Goal: Transaction & Acquisition: Obtain resource

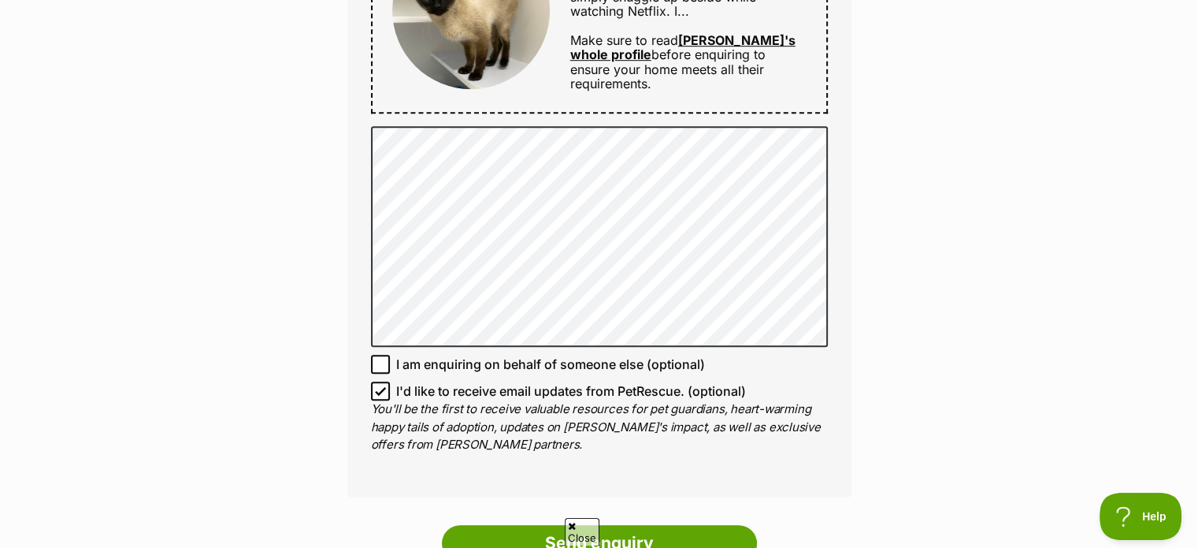
click at [384, 388] on icon at bounding box center [380, 391] width 9 height 7
click at [384, 387] on input "I'd like to receive email updates from PetRescue. (optional)" at bounding box center [380, 390] width 19 height 19
checkbox input "false"
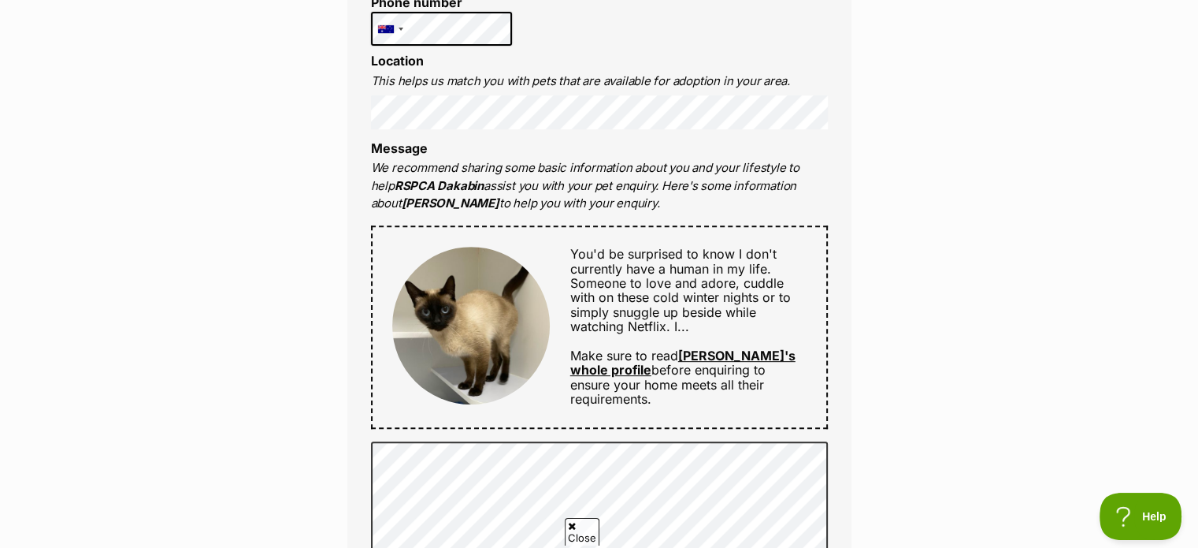
scroll to position [709, 0]
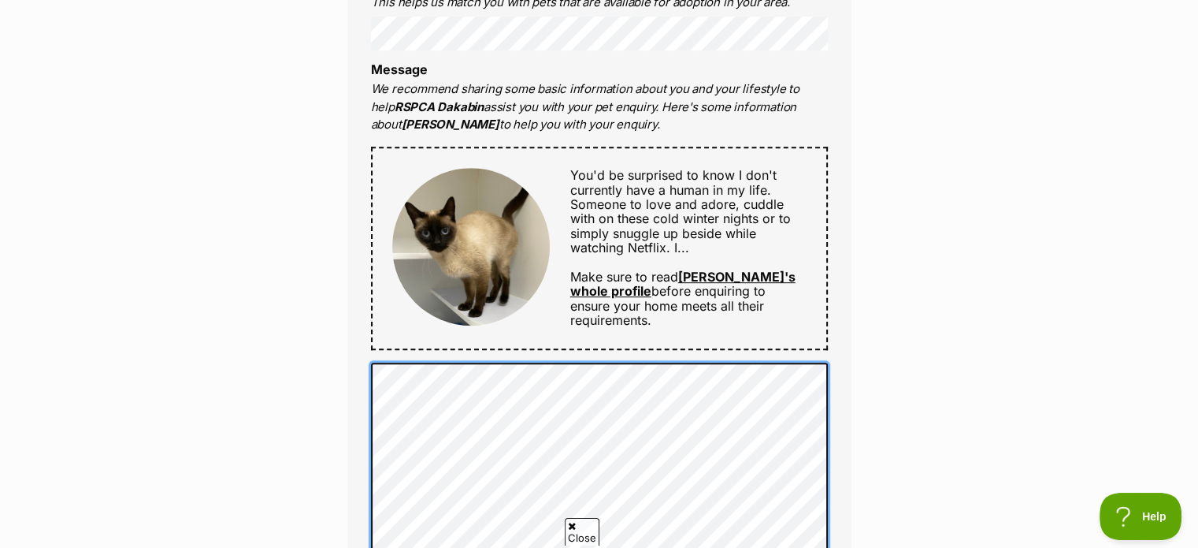
click at [307, 347] on div "Enquire about Sia 34269999 Send an enquiry via the form below or phone us on 34…" at bounding box center [599, 255] width 1198 height 1642
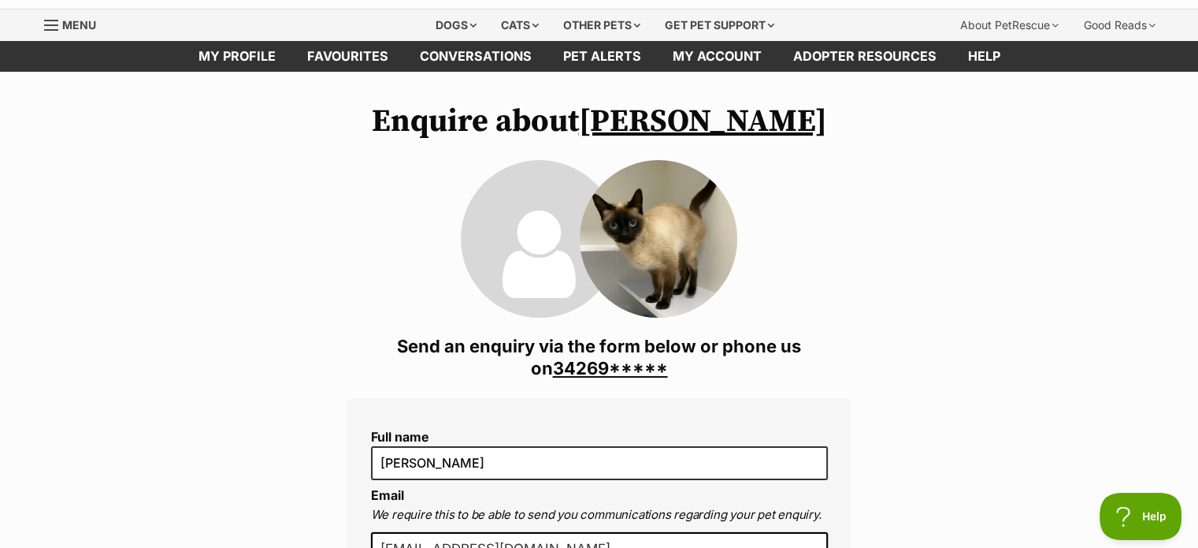
scroll to position [79, 0]
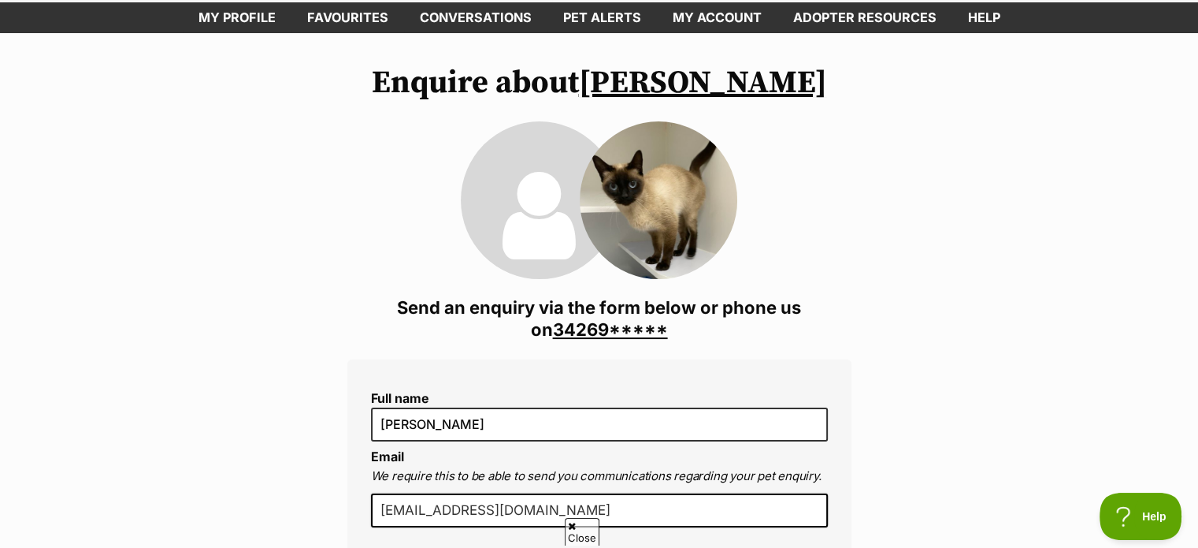
click at [593, 328] on link "34269*****" at bounding box center [610, 329] width 115 height 20
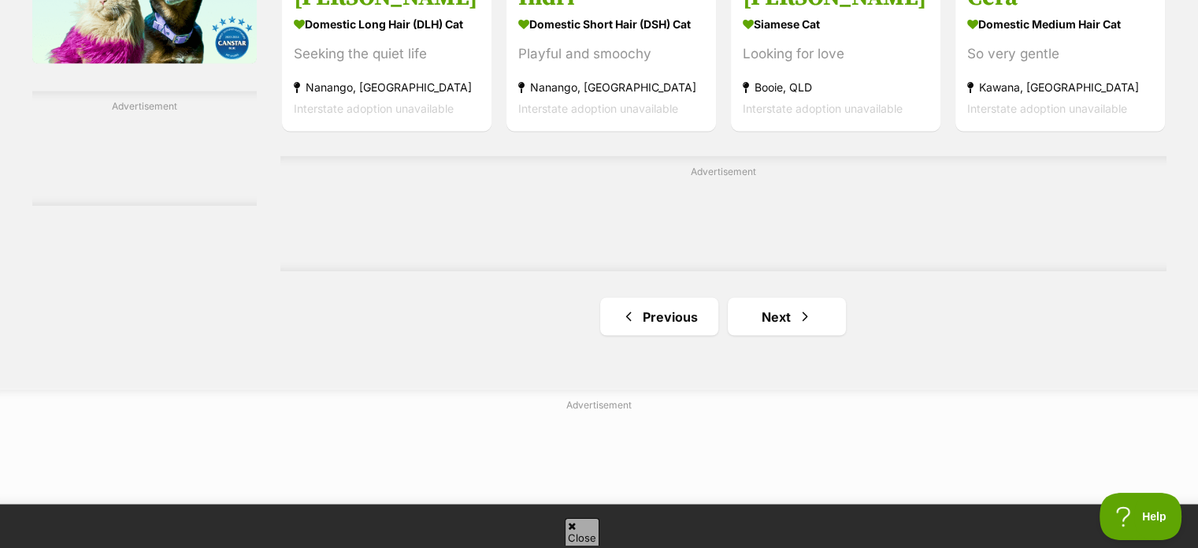
scroll to position [2758, 0]
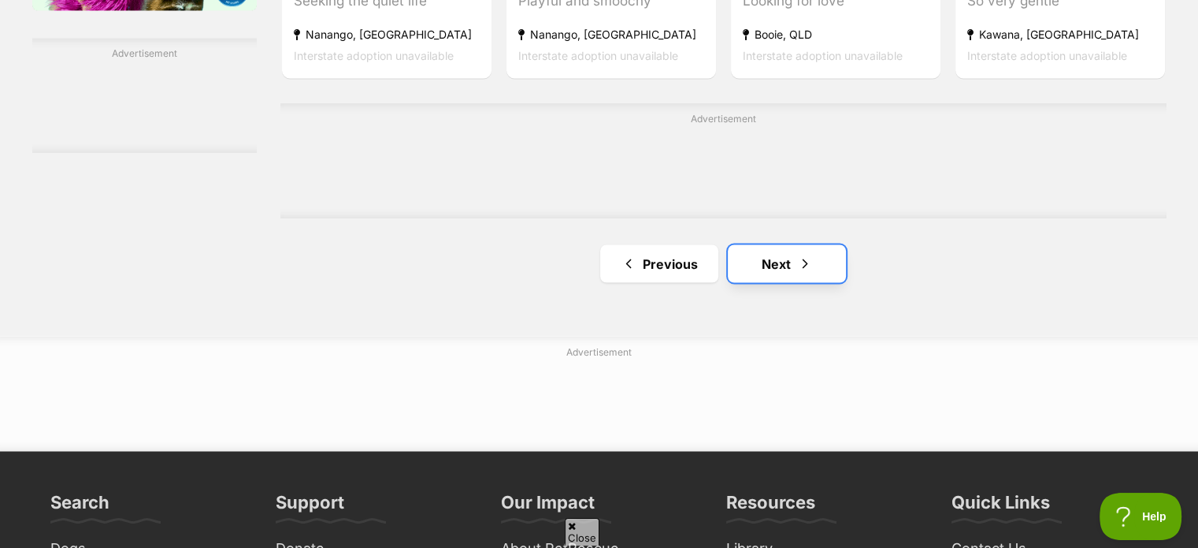
click at [808, 269] on span "Next page" at bounding box center [805, 263] width 16 height 19
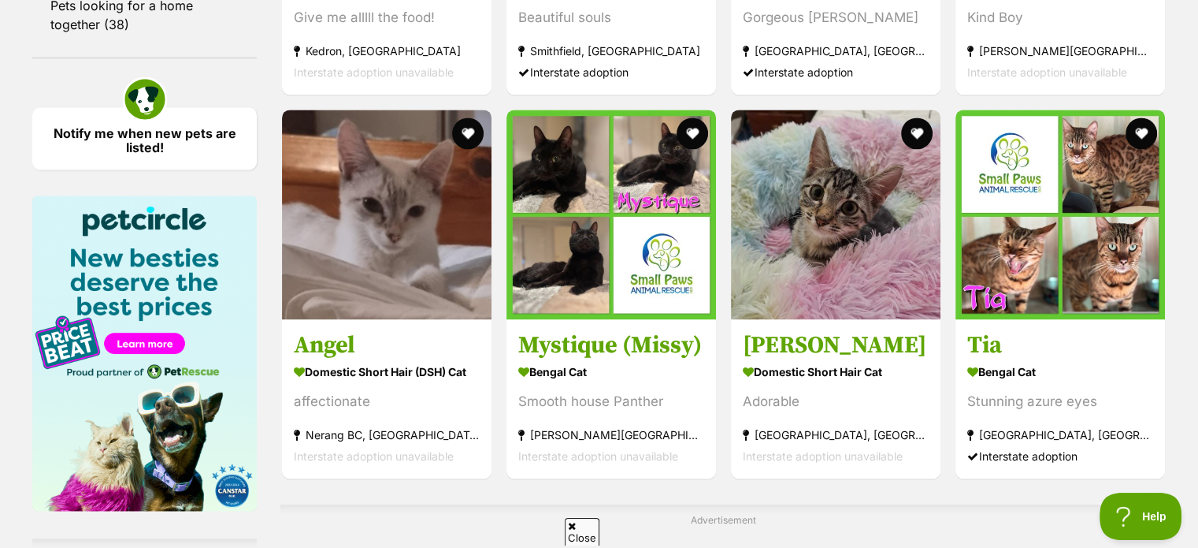
scroll to position [2285, 0]
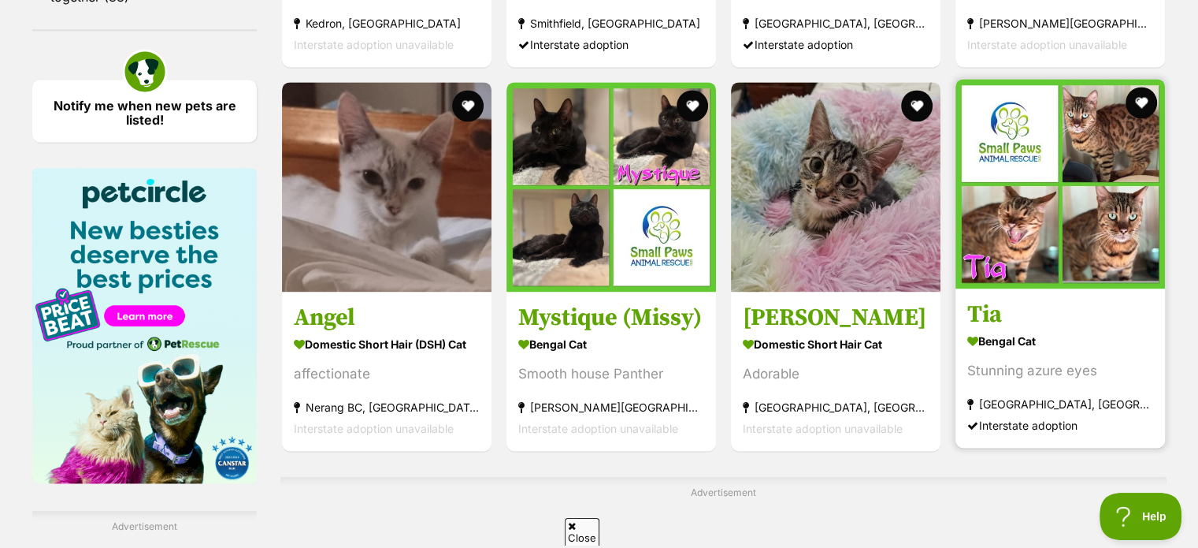
click at [1089, 215] on img at bounding box center [1061, 184] width 210 height 210
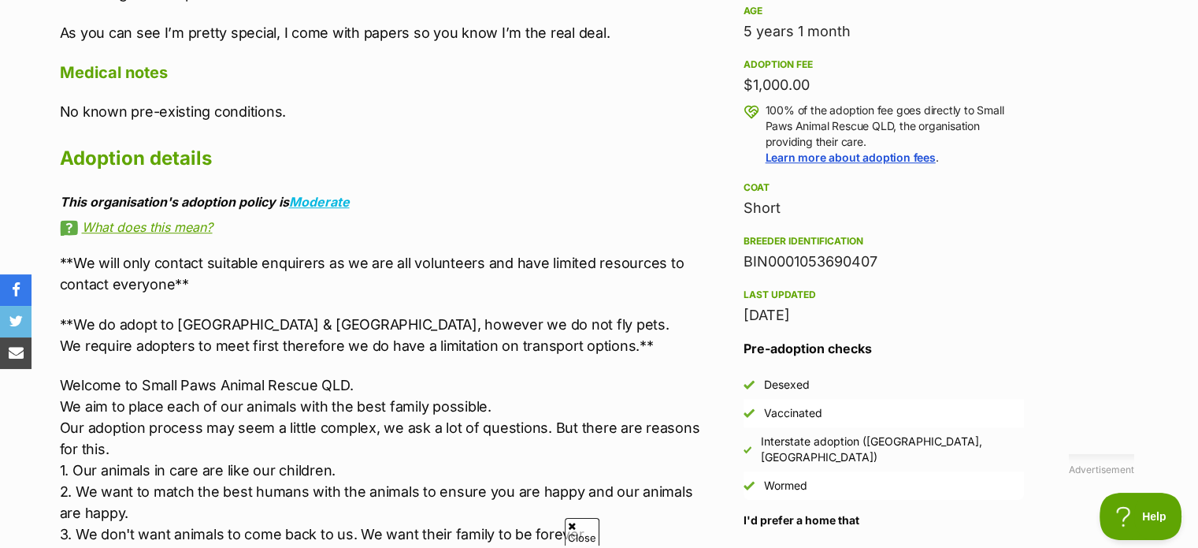
scroll to position [867, 0]
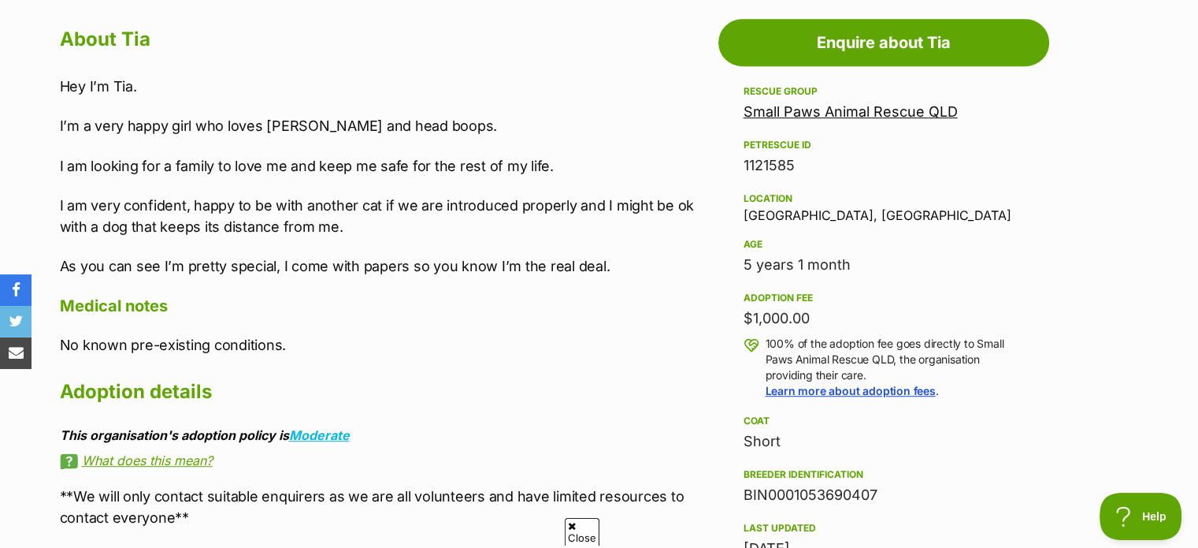
click at [893, 106] on link "Small Paws Animal Rescue QLD" at bounding box center [851, 111] width 214 height 17
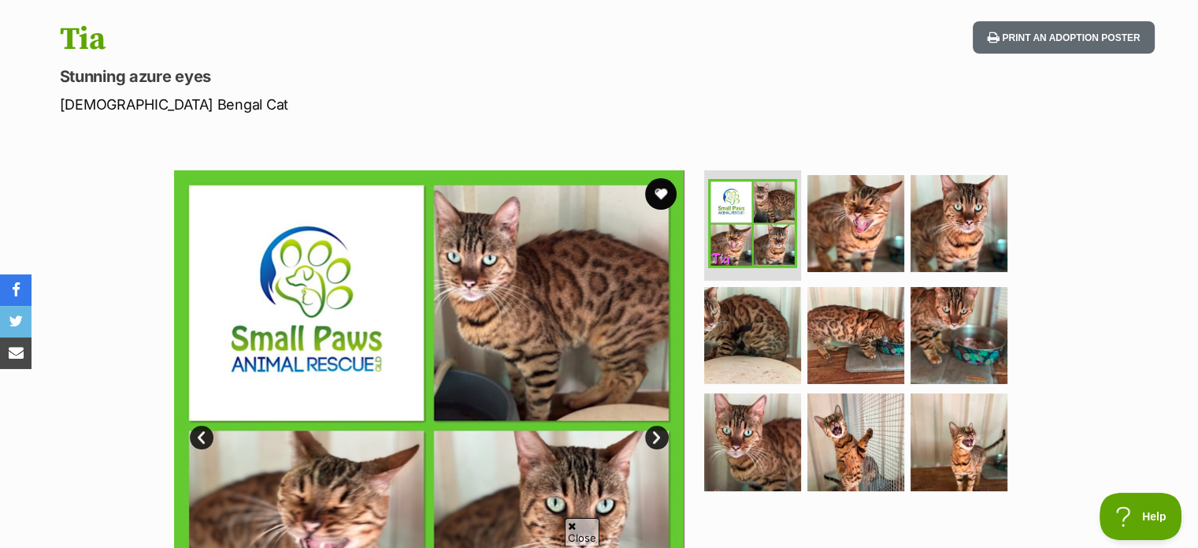
scroll to position [236, 0]
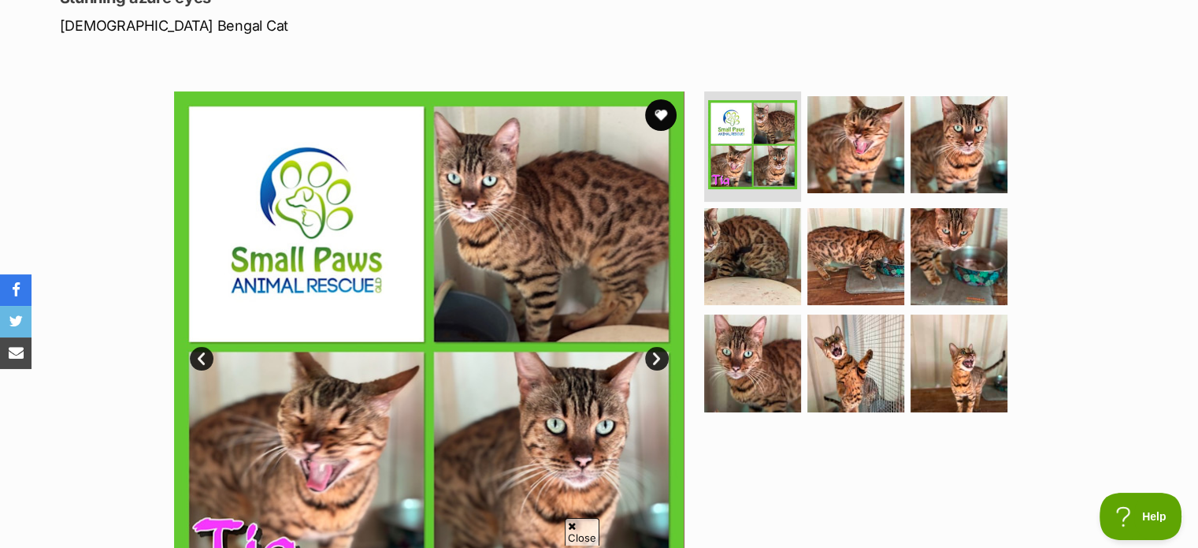
click at [656, 358] on link "Next" at bounding box center [657, 359] width 24 height 24
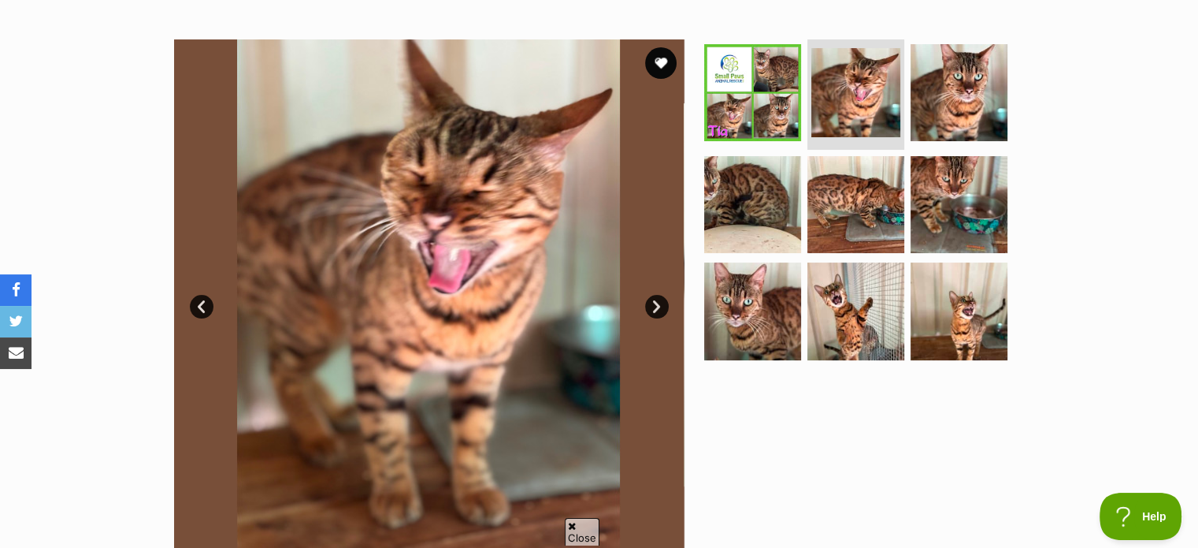
scroll to position [315, 0]
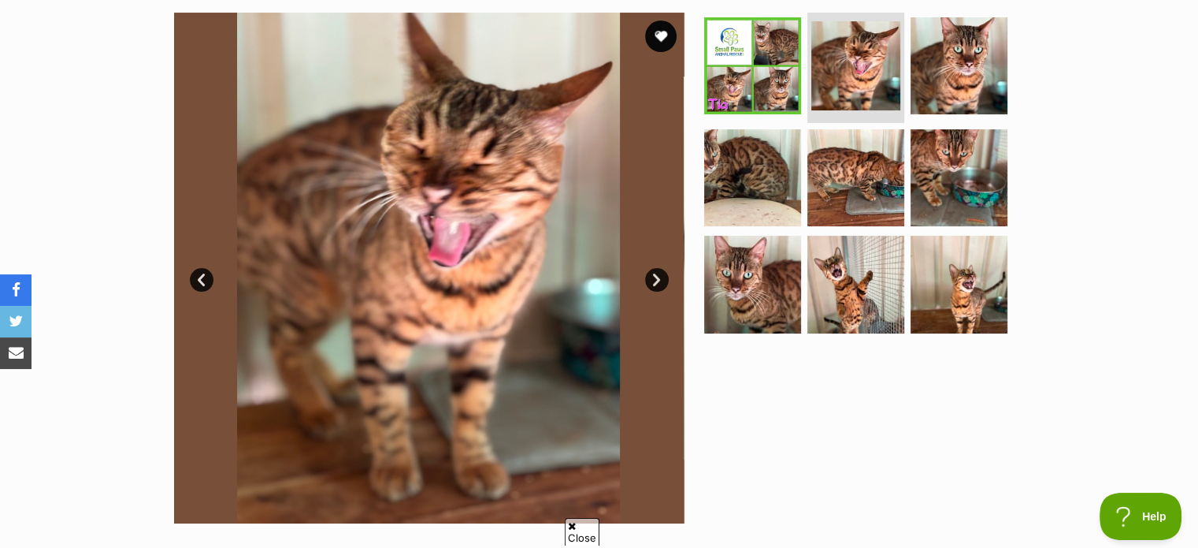
click at [649, 277] on link "Next" at bounding box center [657, 280] width 24 height 24
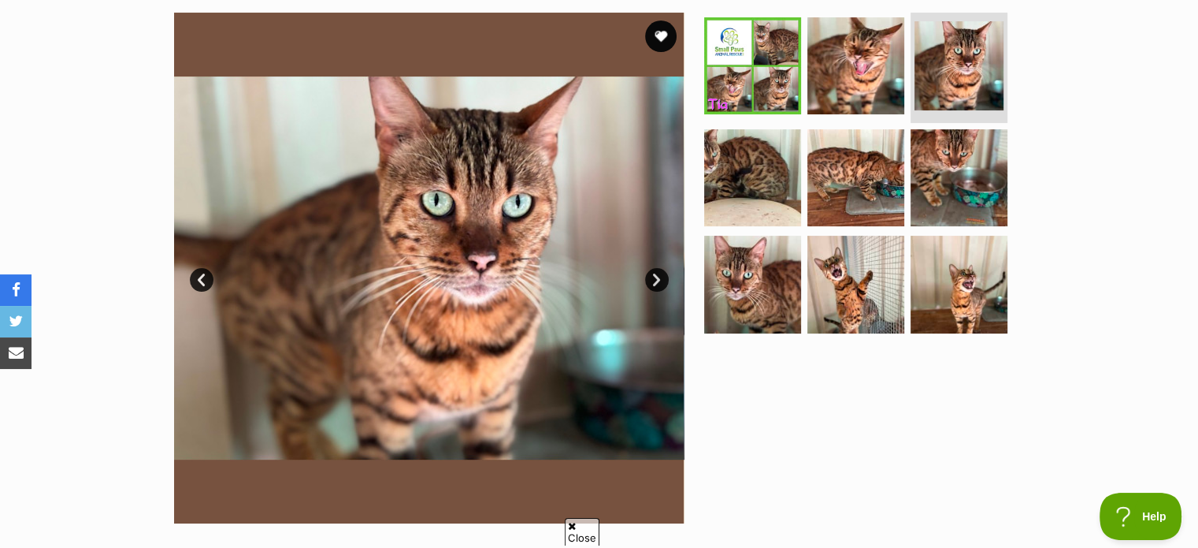
click at [649, 277] on link "Next" at bounding box center [657, 280] width 24 height 24
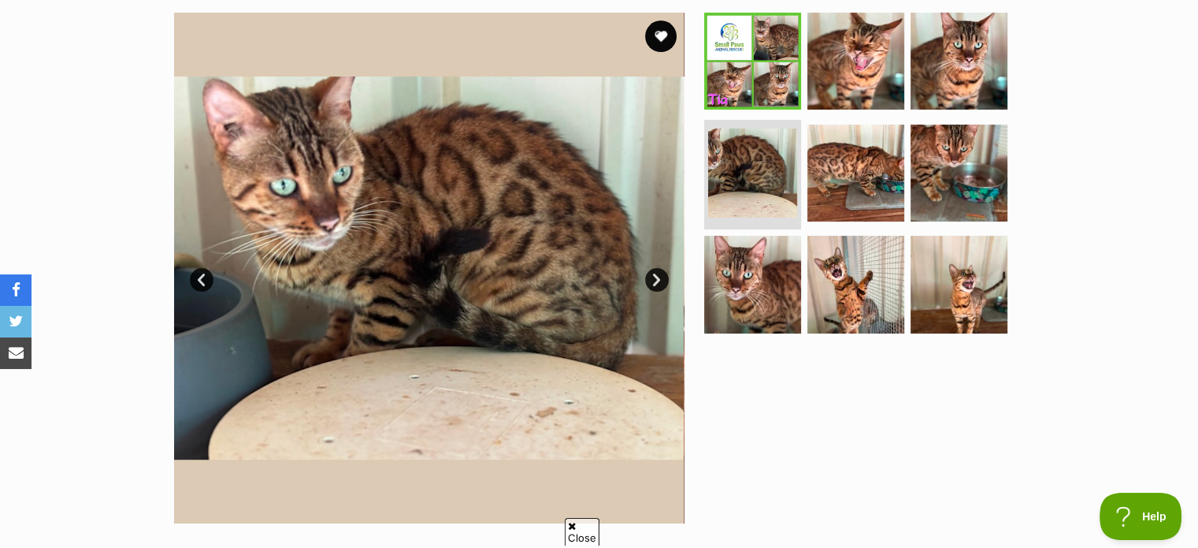
click at [649, 277] on link "Next" at bounding box center [657, 280] width 24 height 24
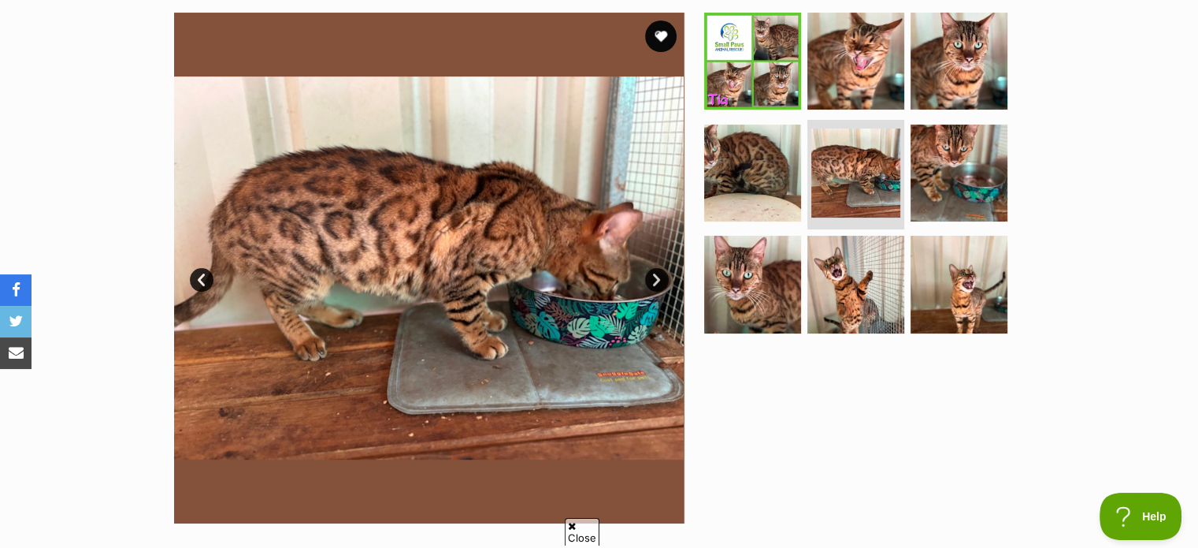
click at [649, 277] on link "Next" at bounding box center [657, 280] width 24 height 24
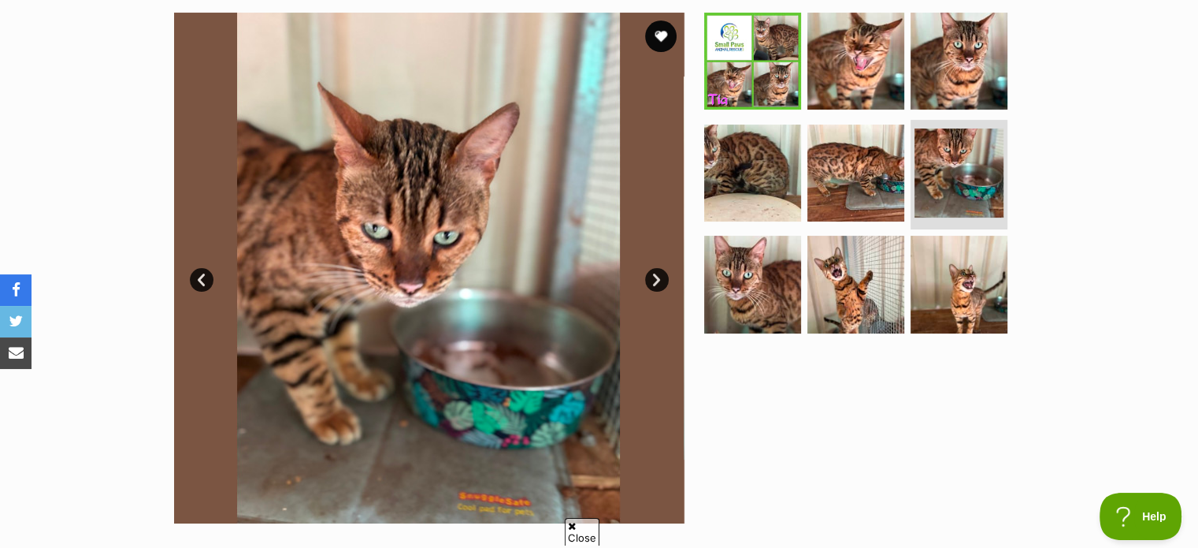
click at [649, 277] on link "Next" at bounding box center [657, 280] width 24 height 24
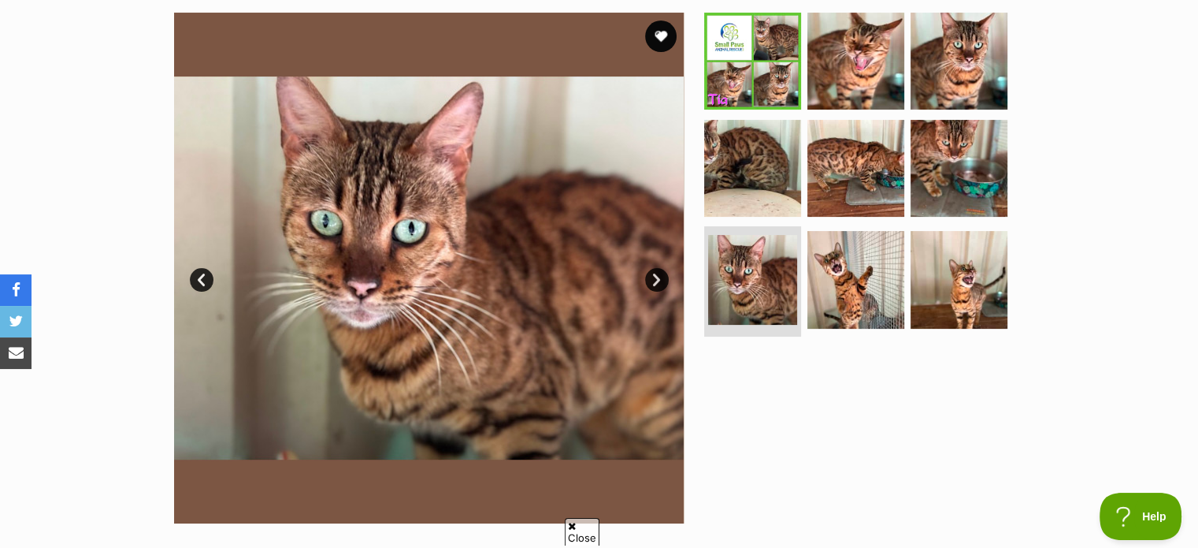
click at [649, 277] on link "Next" at bounding box center [657, 280] width 24 height 24
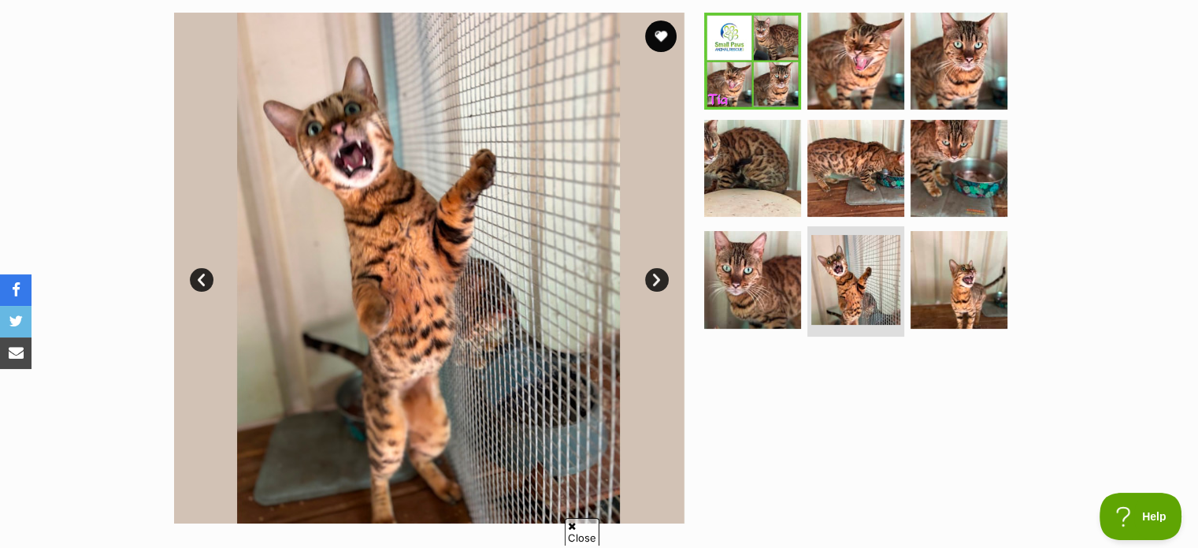
click at [649, 277] on link "Next" at bounding box center [657, 280] width 24 height 24
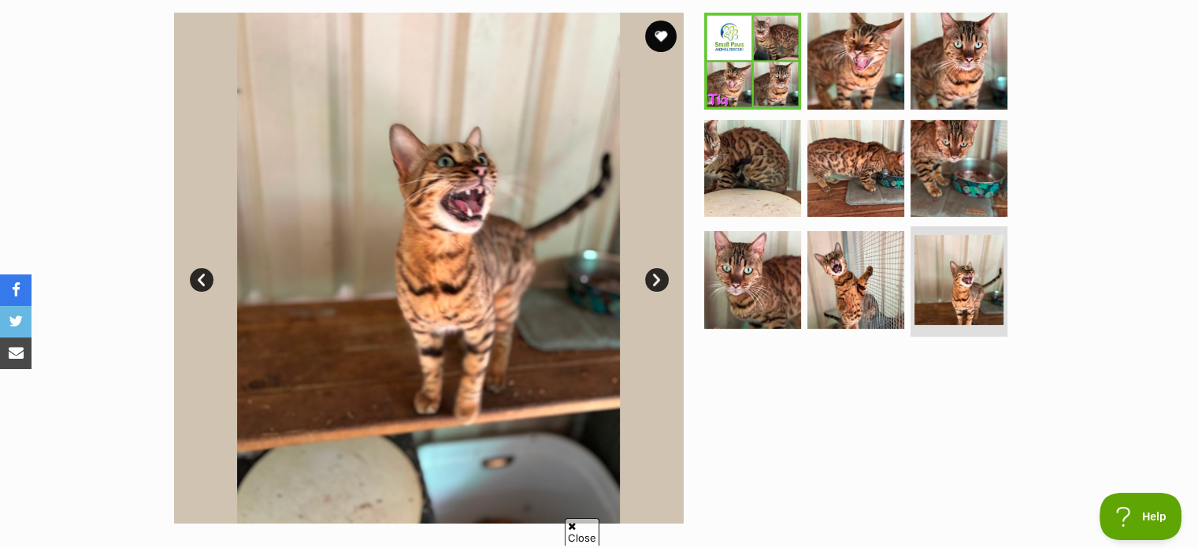
click at [649, 277] on link "Next" at bounding box center [657, 280] width 24 height 24
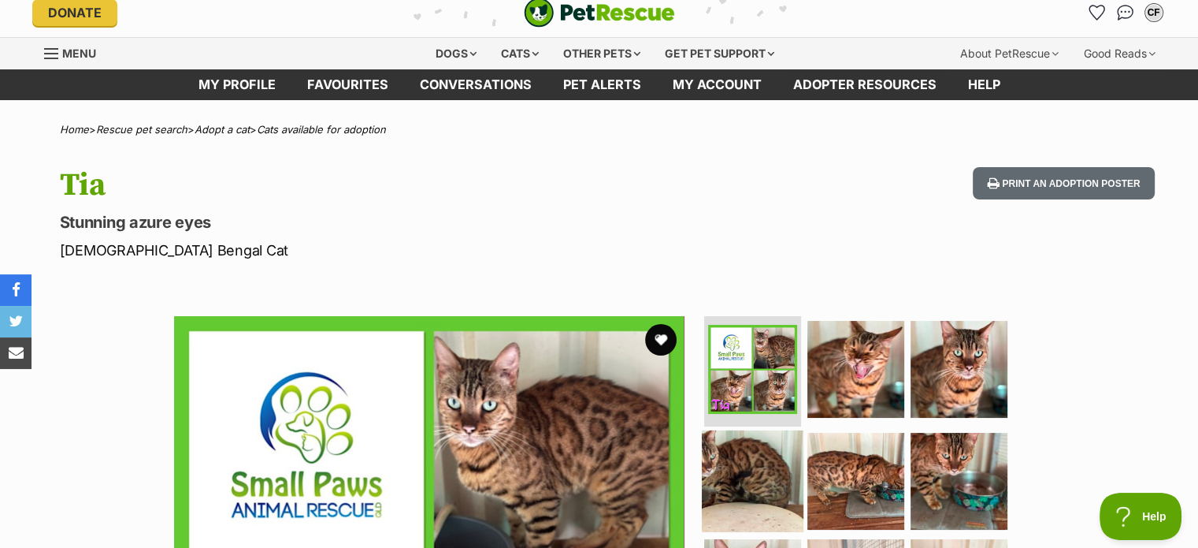
scroll to position [0, 0]
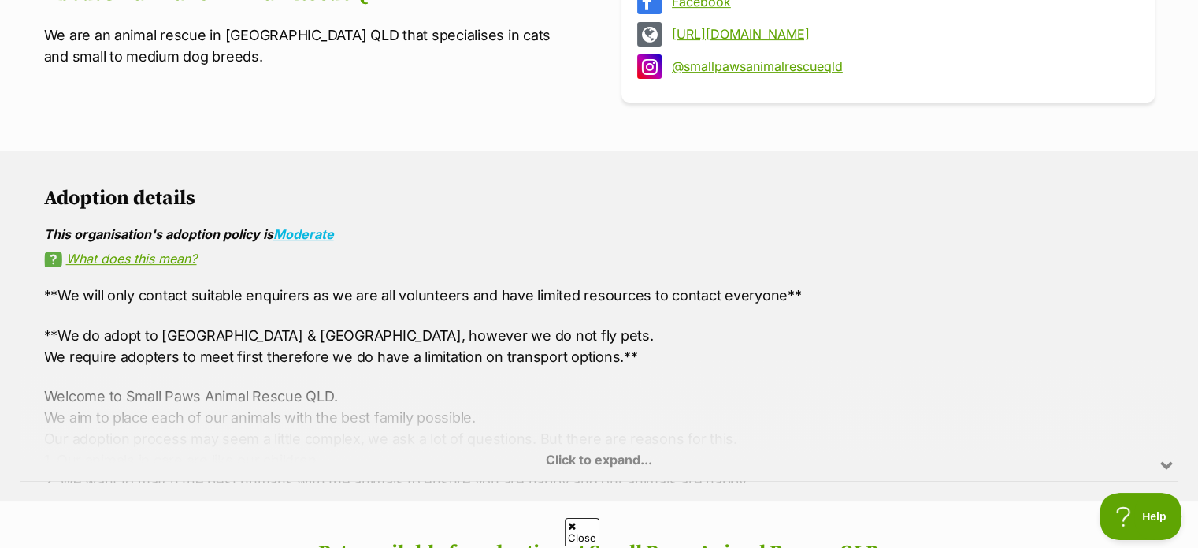
scroll to position [394, 0]
